Goal: Task Accomplishment & Management: Manage account settings

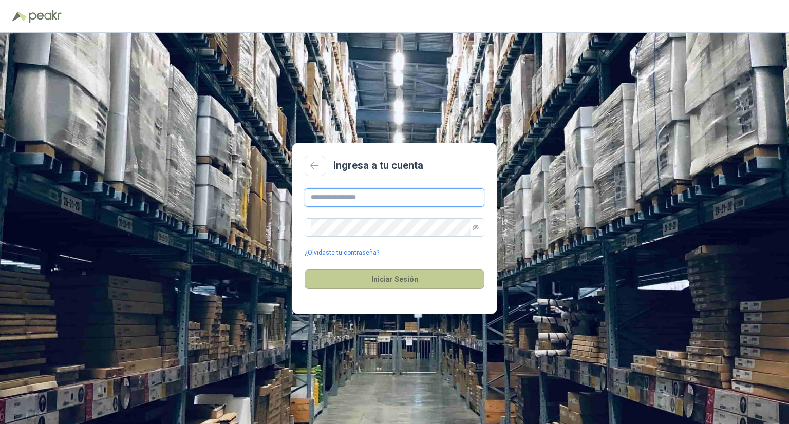
type input "**********"
click at [380, 278] on button "Iniciar Sesión" at bounding box center [395, 280] width 180 height 20
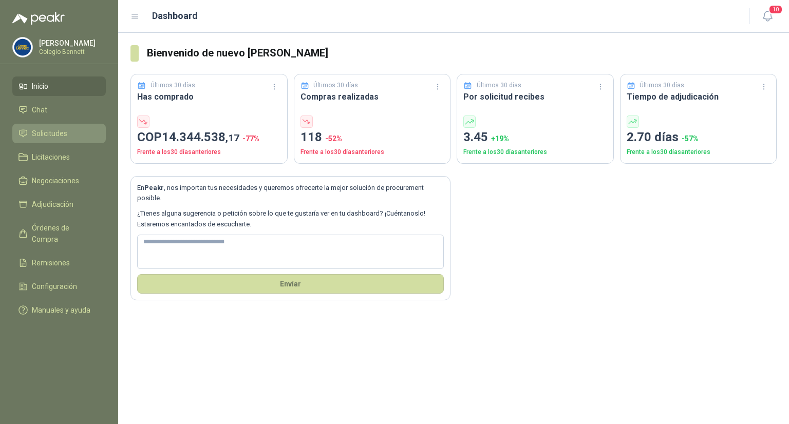
click at [39, 129] on span "Solicitudes" at bounding box center [49, 133] width 35 height 11
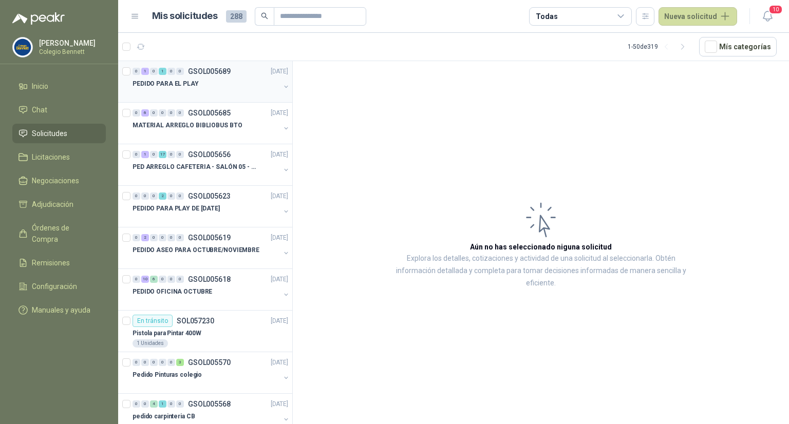
click at [175, 97] on div at bounding box center [206, 94] width 147 height 8
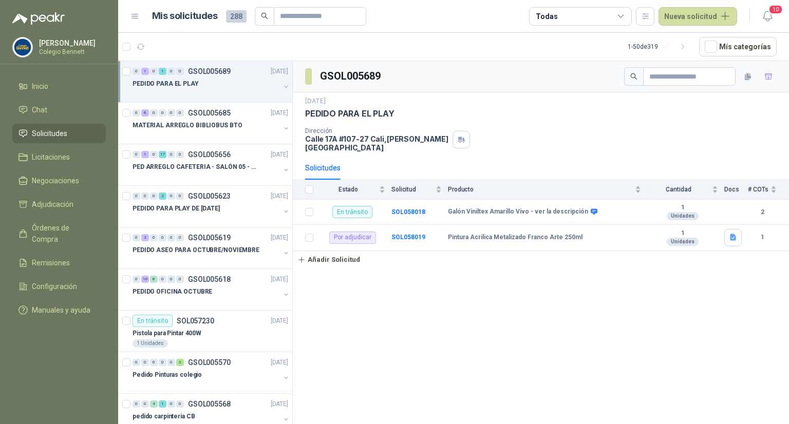
click at [282, 85] on button "button" at bounding box center [286, 87] width 8 height 8
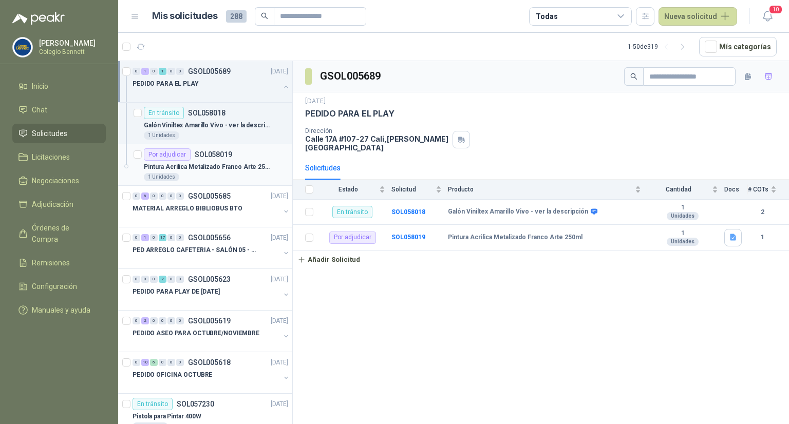
click at [241, 157] on div "Por adjudicar SOL058019" at bounding box center [216, 154] width 144 height 12
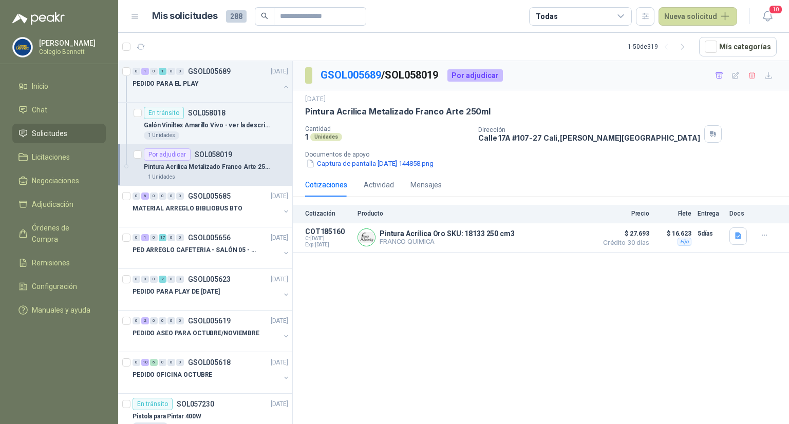
click at [241, 157] on div "Por adjudicar SOL058019" at bounding box center [216, 154] width 144 height 12
click at [735, 232] on icon "button" at bounding box center [738, 236] width 9 height 9
click at [690, 213] on button "Captura de pantalla [DATE] a la(s) 5.28.22 p.m..png" at bounding box center [658, 213] width 163 height 11
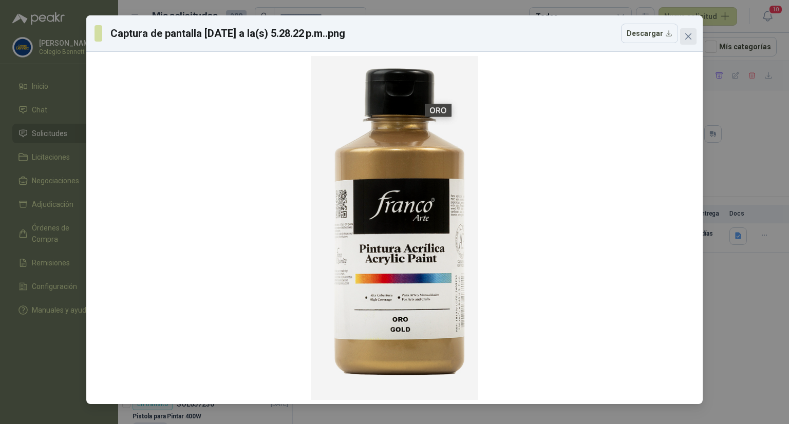
click at [686, 35] on icon "close" at bounding box center [688, 36] width 8 height 8
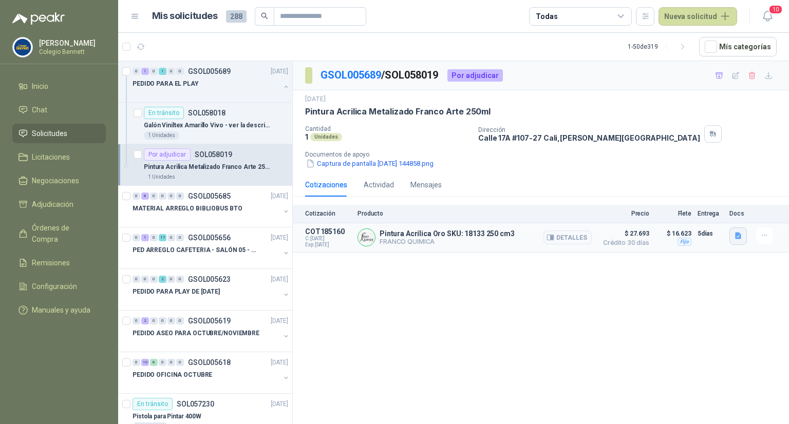
click at [733, 230] on button "button" at bounding box center [737, 236] width 17 height 17
click at [423, 163] on button "Captura de pantalla [DATE] 144858.png" at bounding box center [369, 163] width 129 height 11
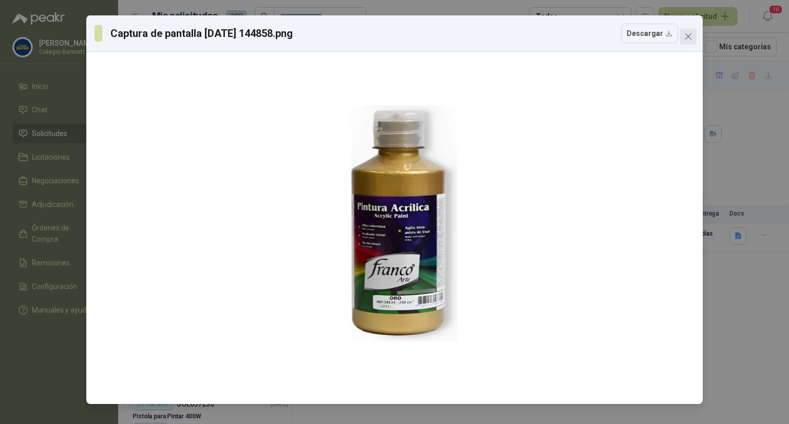
click at [693, 37] on span "Close" at bounding box center [688, 36] width 16 height 8
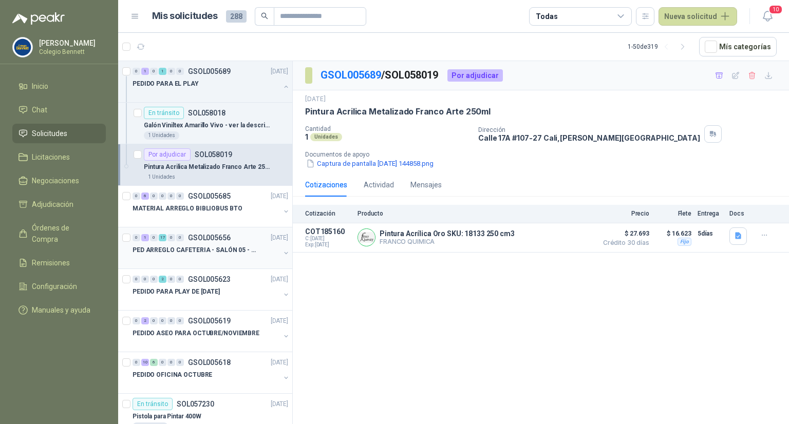
click at [197, 246] on p "PED ARREGLO CAFETERIA - SALÓN 05 - MATERIAL CARP." at bounding box center [197, 251] width 128 height 10
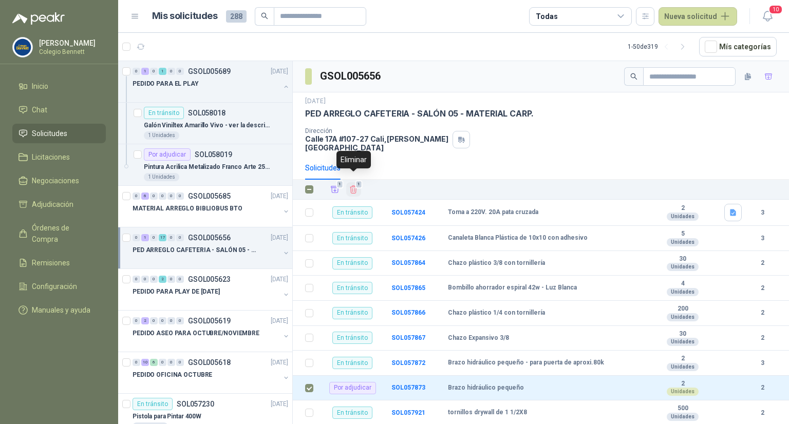
click at [354, 186] on icon "Eliminar" at bounding box center [353, 190] width 7 height 8
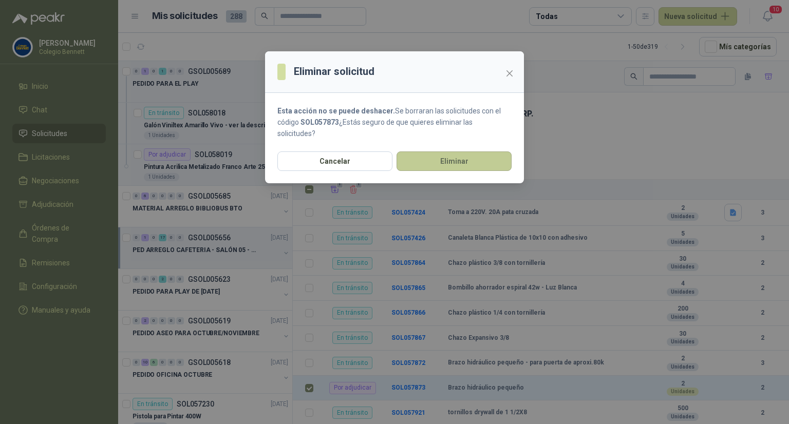
click at [415, 163] on button "Eliminar" at bounding box center [454, 162] width 115 height 20
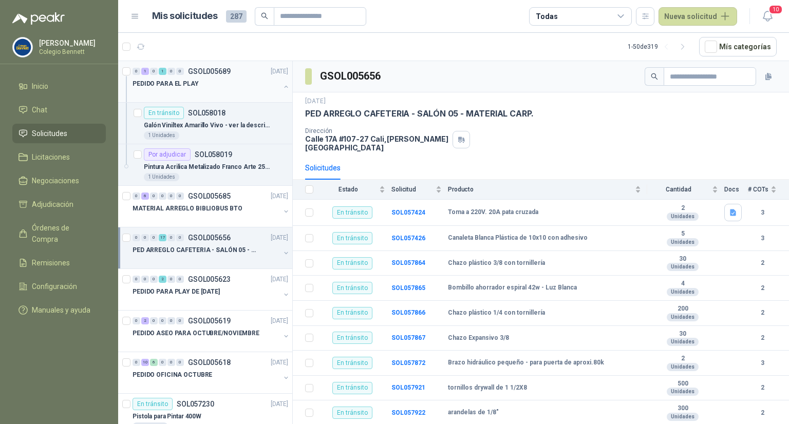
click at [282, 84] on button "button" at bounding box center [286, 87] width 8 height 8
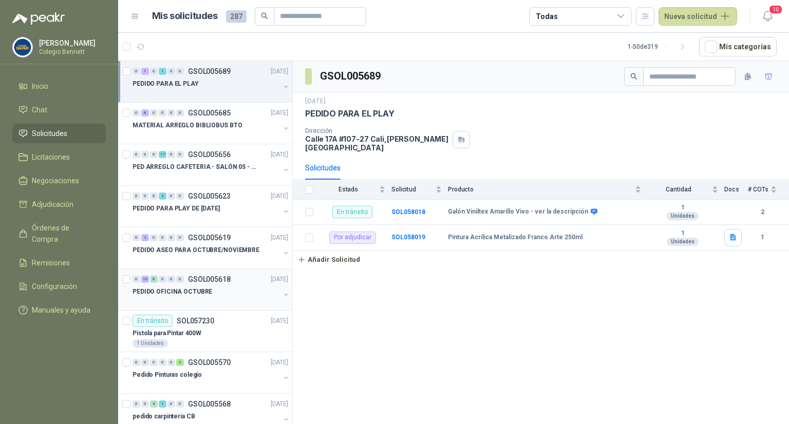
click at [191, 288] on p "PEDIDO OFICINA OCTUBRE" at bounding box center [173, 292] width 80 height 10
